Goal: Information Seeking & Learning: Learn about a topic

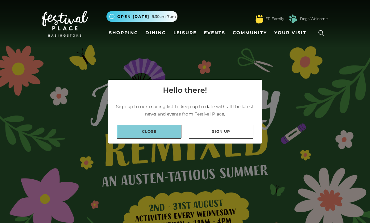
click at [148, 136] on link "Close" at bounding box center [149, 132] width 65 height 14
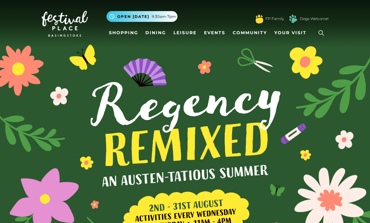
click at [316, 33] on link at bounding box center [321, 33] width 14 height 14
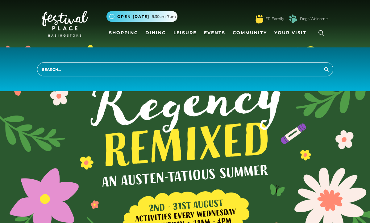
click at [59, 26] on img at bounding box center [65, 24] width 46 height 26
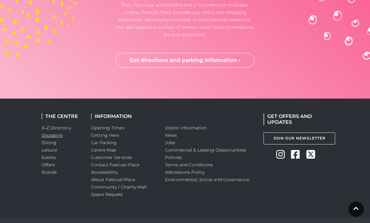
scroll to position [2408, 0]
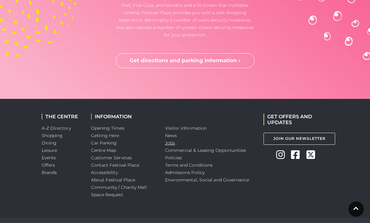
click at [172, 140] on link "Jobs" at bounding box center [170, 143] width 10 height 6
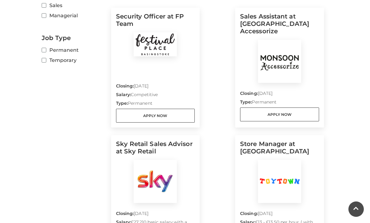
scroll to position [203, 0]
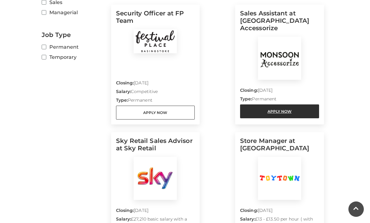
click at [263, 105] on link "Apply Now" at bounding box center [279, 112] width 79 height 14
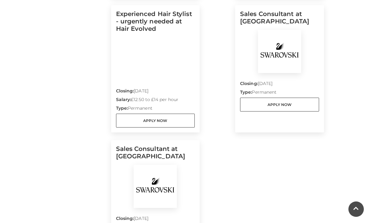
scroll to position [465, 0]
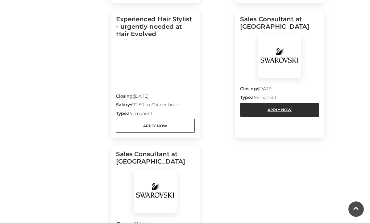
click at [248, 112] on link "Apply Now" at bounding box center [279, 110] width 79 height 14
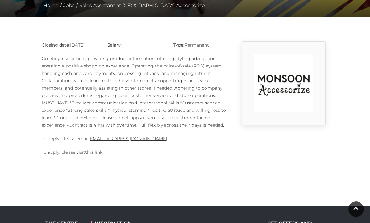
scroll to position [139, 0]
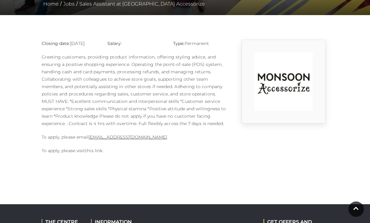
click at [98, 149] on link "this link" at bounding box center [93, 151] width 17 height 6
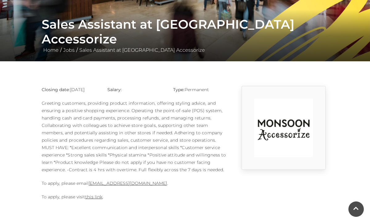
scroll to position [93, 0]
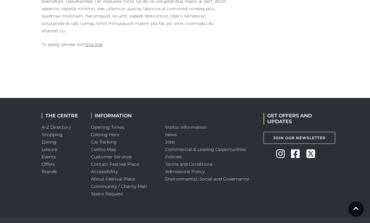
scroll to position [503, 0]
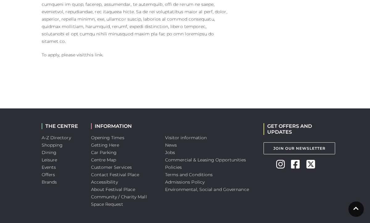
click at [93, 52] on link "this link" at bounding box center [93, 55] width 17 height 6
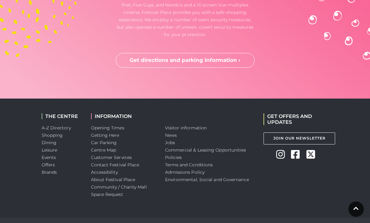
scroll to position [2408, 0]
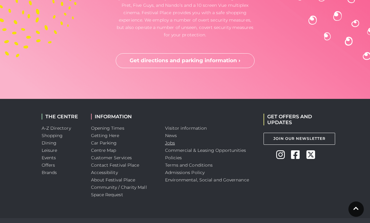
click at [170, 140] on link "Jobs" at bounding box center [170, 143] width 10 height 6
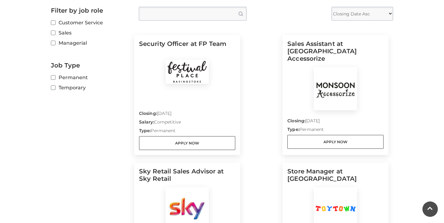
scroll to position [172, 0]
click at [73, 89] on label "Temporary" at bounding box center [90, 88] width 79 height 8
click at [55, 89] on input "Temporary" at bounding box center [53, 88] width 4 height 4
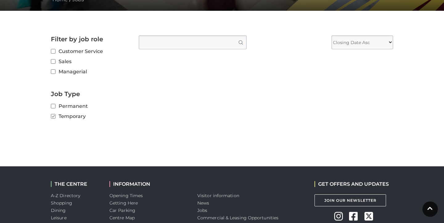
scroll to position [138, 0]
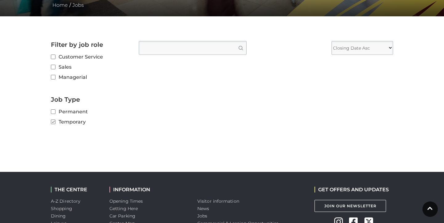
click at [54, 120] on input "Temporary" at bounding box center [53, 122] width 4 height 4
checkbox input "false"
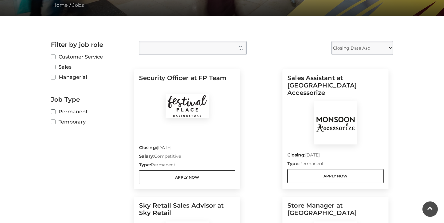
click at [68, 77] on label "Managerial" at bounding box center [90, 77] width 79 height 8
click at [55, 77] on input "Managerial" at bounding box center [53, 78] width 4 height 4
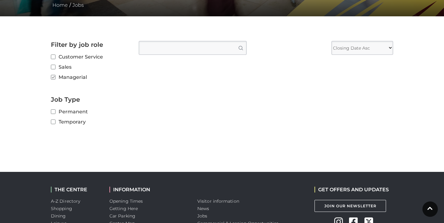
click at [68, 77] on label "Managerial" at bounding box center [90, 77] width 79 height 8
click at [55, 77] on input "Managerial" at bounding box center [53, 78] width 4 height 4
checkbox input "false"
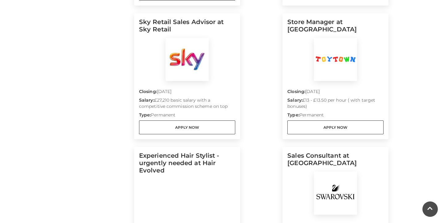
scroll to position [313, 0]
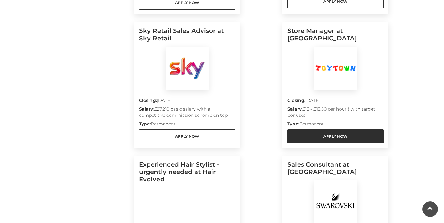
click at [364, 133] on link "Apply Now" at bounding box center [336, 137] width 96 height 14
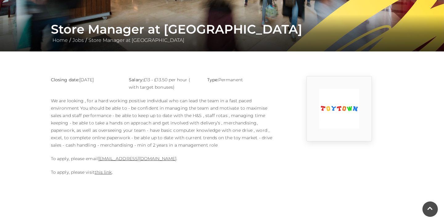
scroll to position [105, 0]
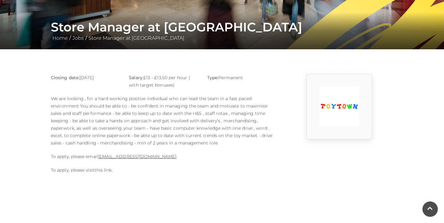
click at [105, 172] on link "this link" at bounding box center [103, 171] width 17 height 6
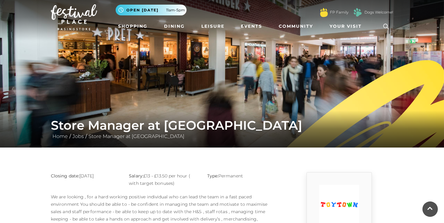
scroll to position [0, 0]
